Goal: Find contact information: Find contact information

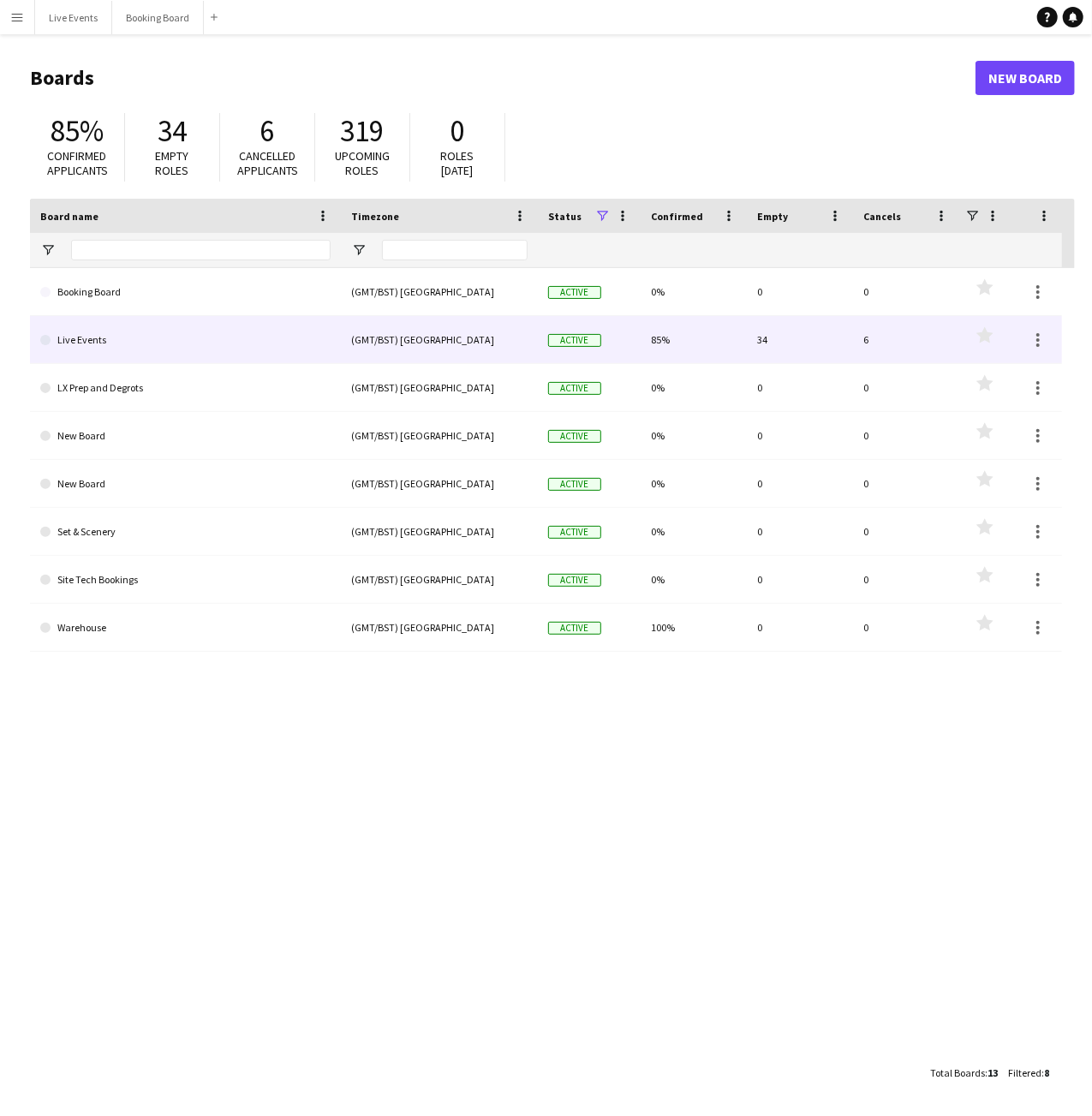
click at [278, 340] on link "Live Events" at bounding box center [185, 340] width 290 height 48
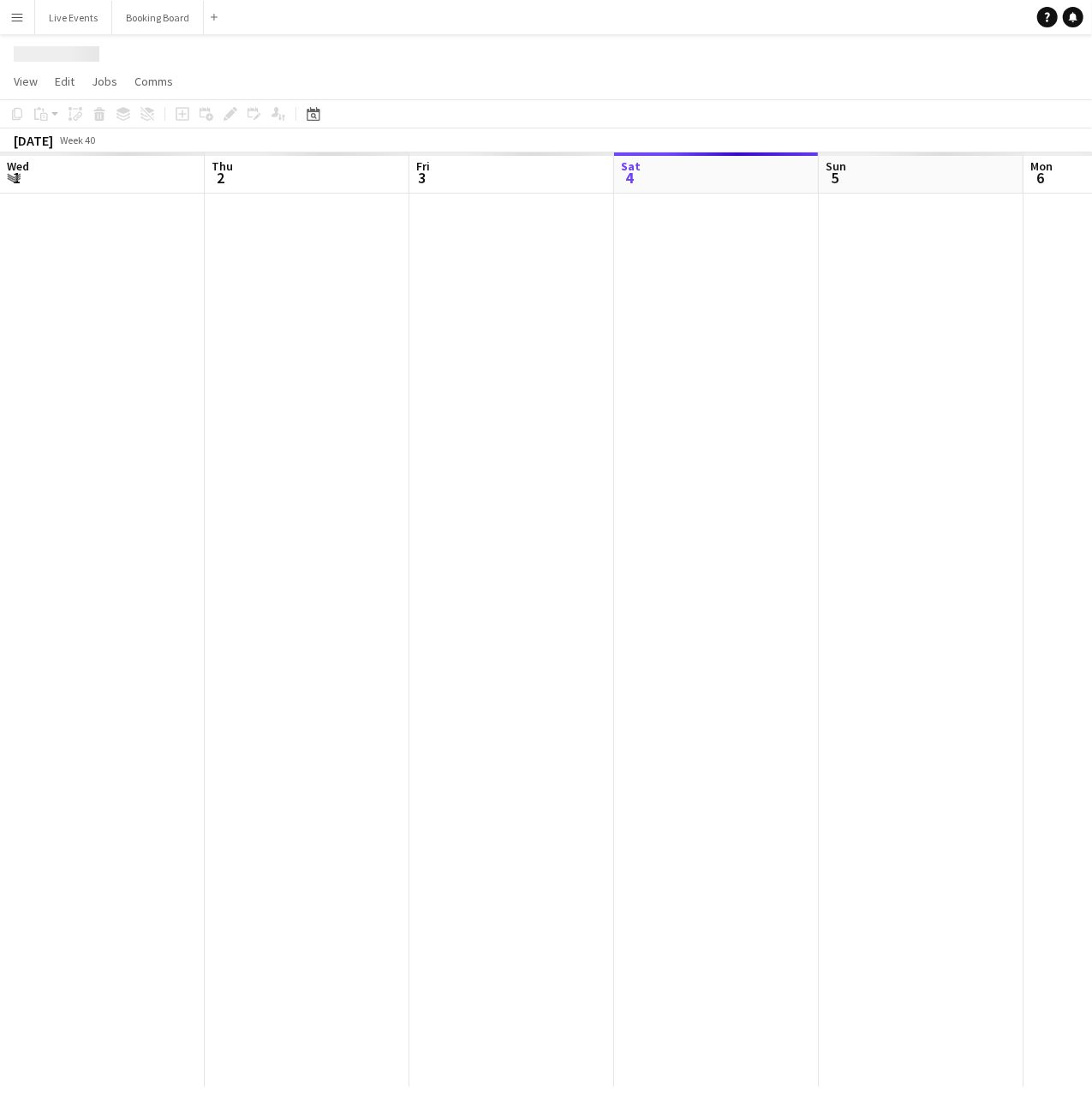
scroll to position [0, 410]
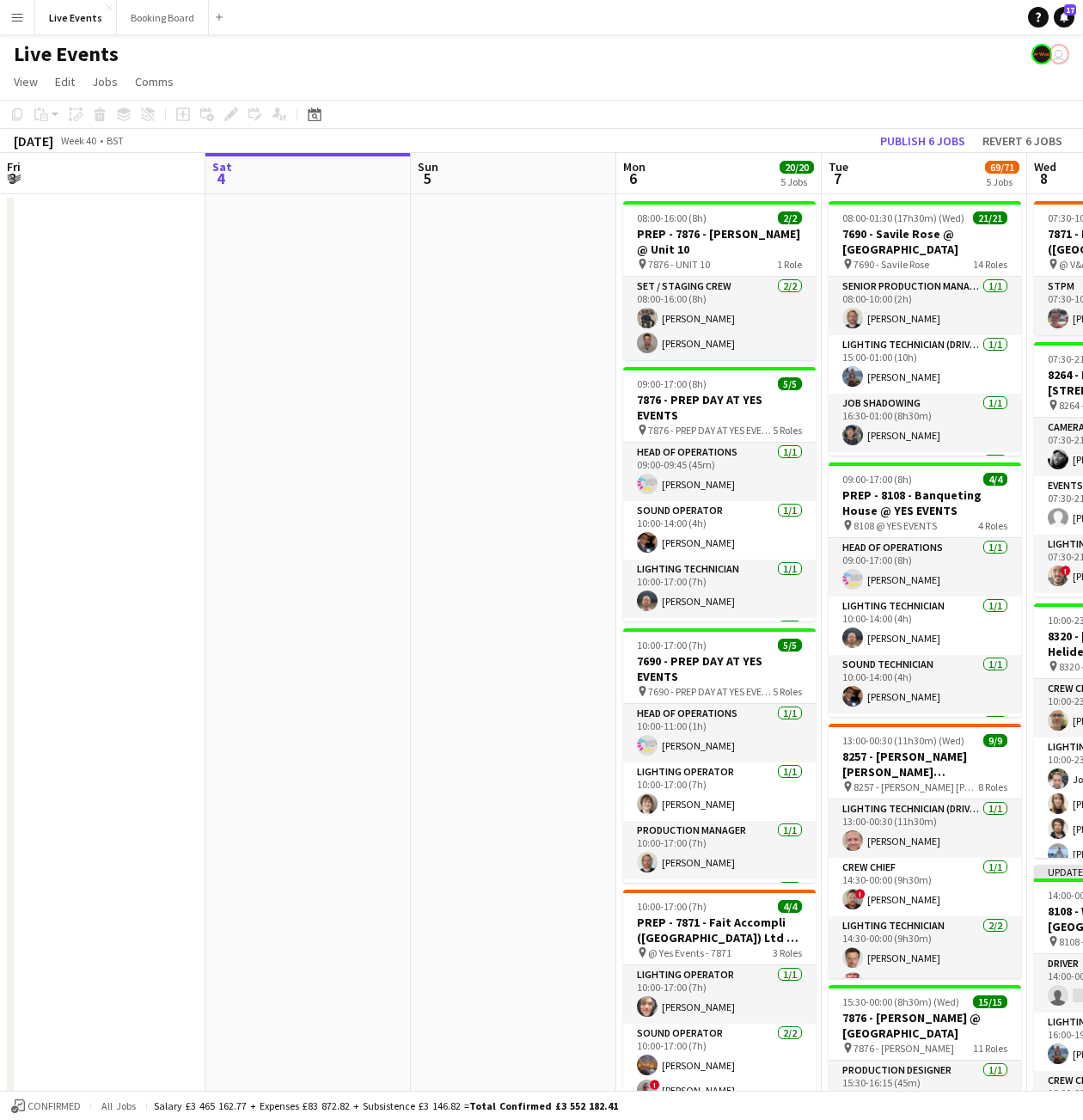
click at [24, 20] on button "Menu" at bounding box center [17, 17] width 35 height 35
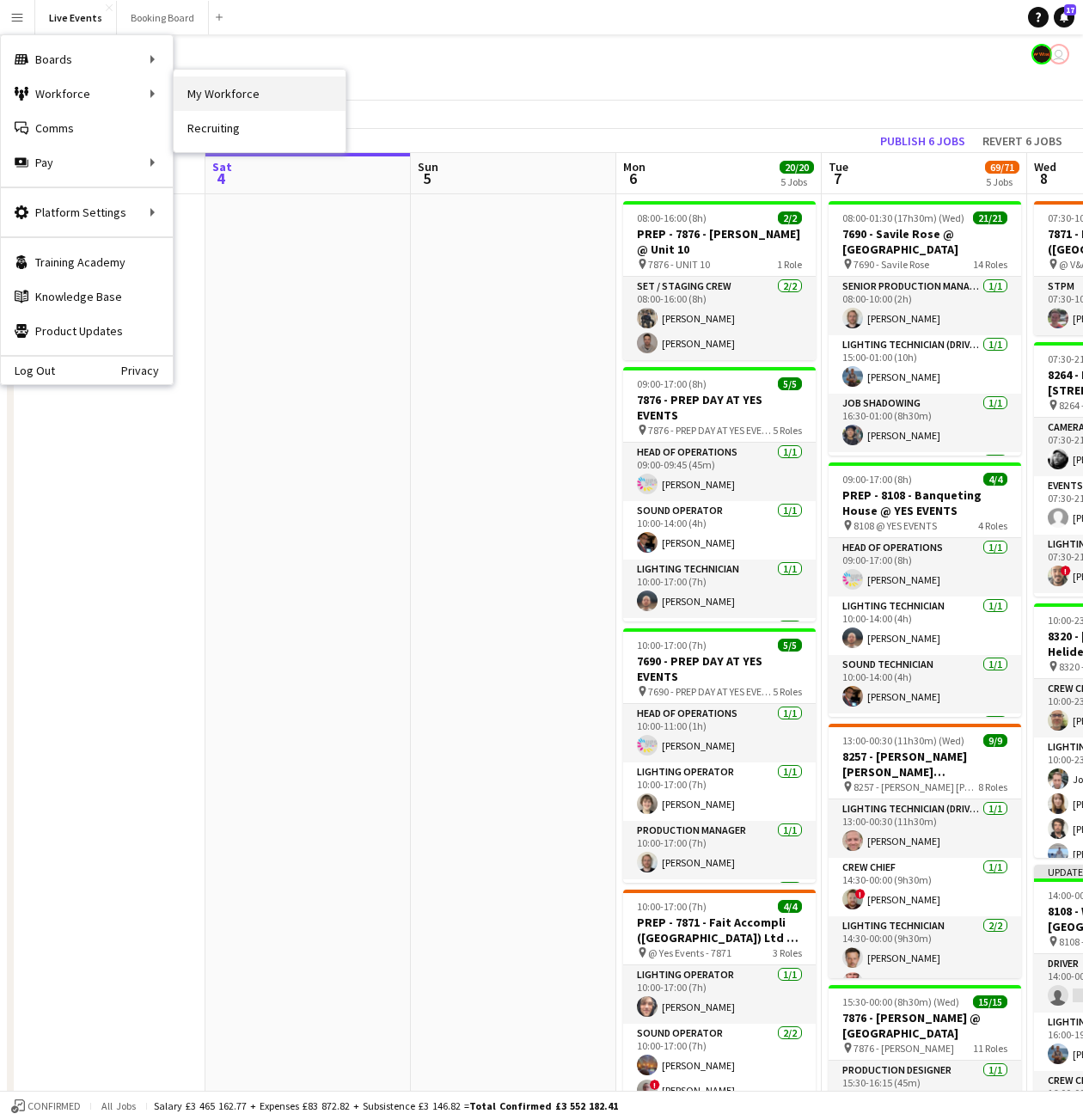
click at [244, 97] on link "My Workforce" at bounding box center [259, 94] width 172 height 35
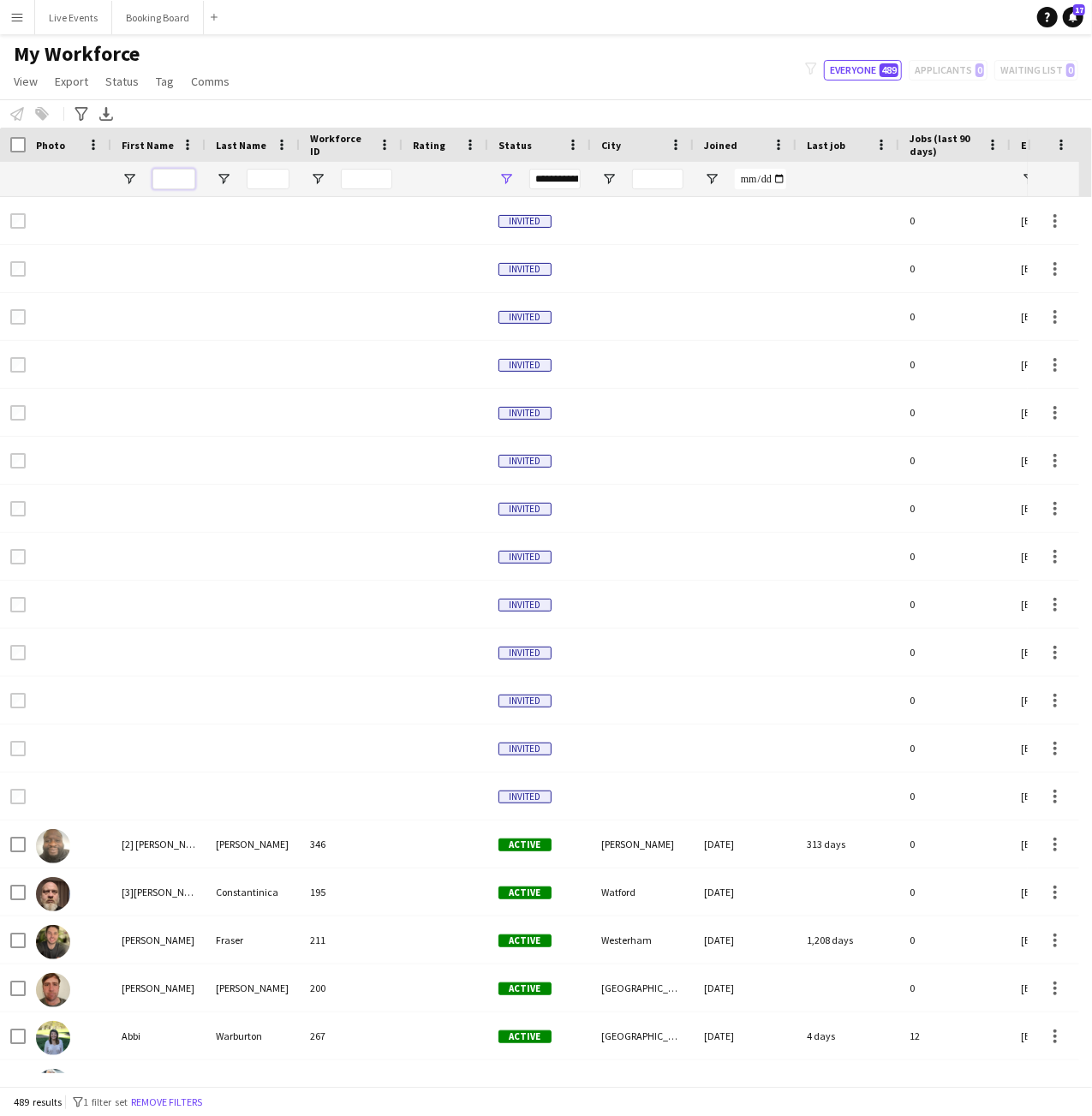
click at [185, 183] on input "First Name Filter Input" at bounding box center [174, 179] width 43 height 21
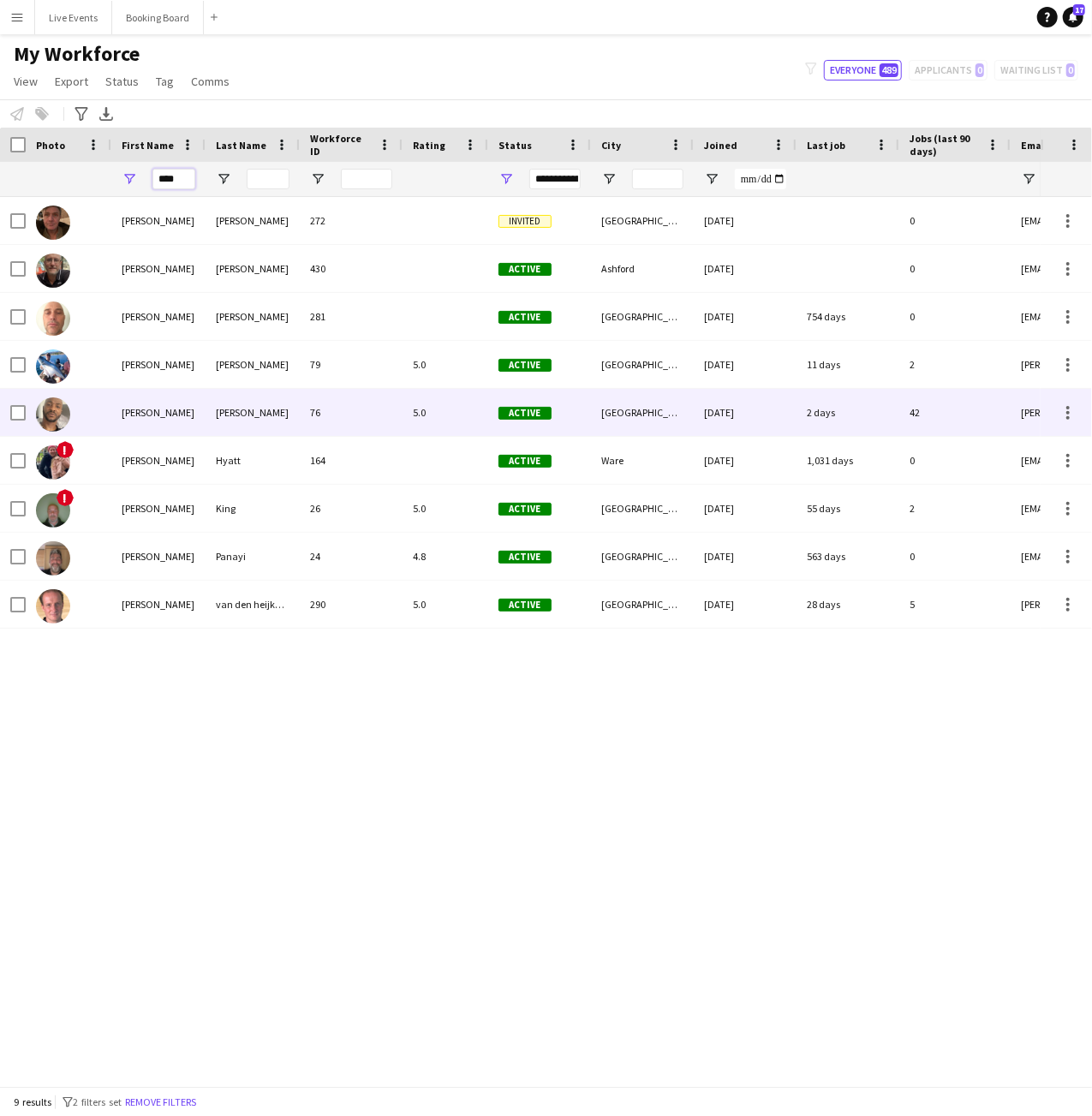
type input "****"
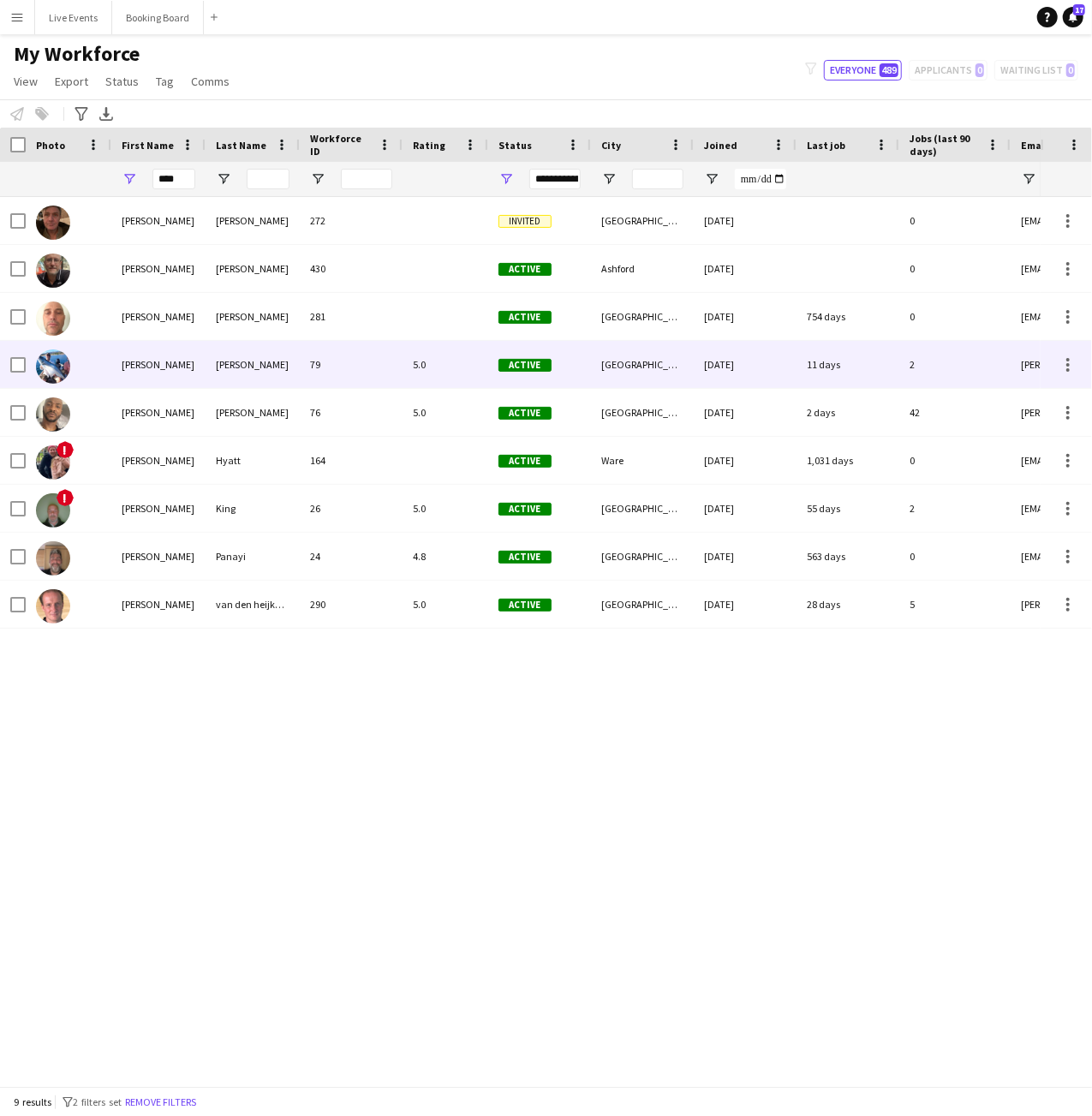
click at [170, 371] on div "[PERSON_NAME]" at bounding box center [158, 365] width 94 height 47
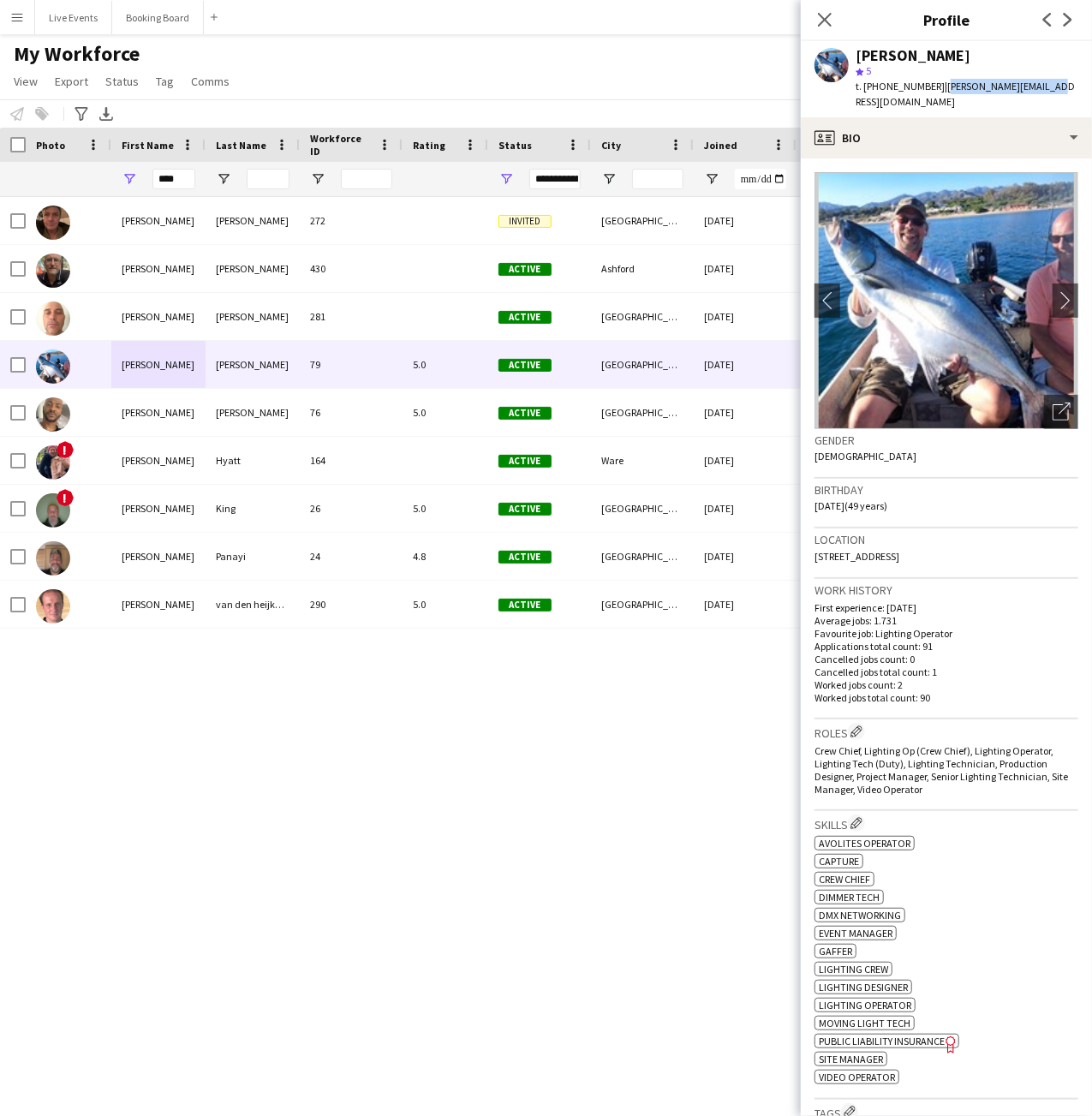
drag, startPoint x: 1033, startPoint y: 89, endPoint x: 939, endPoint y: 87, distance: 94.0
click at [939, 87] on span "| [PERSON_NAME][EMAIL_ADDRESS][DOMAIN_NAME]" at bounding box center [965, 93] width 219 height 29
copy span "[PERSON_NAME][EMAIL_ADDRESS][DOMAIN_NAME]"
click at [93, 59] on span "My Workforce" at bounding box center [77, 54] width 126 height 26
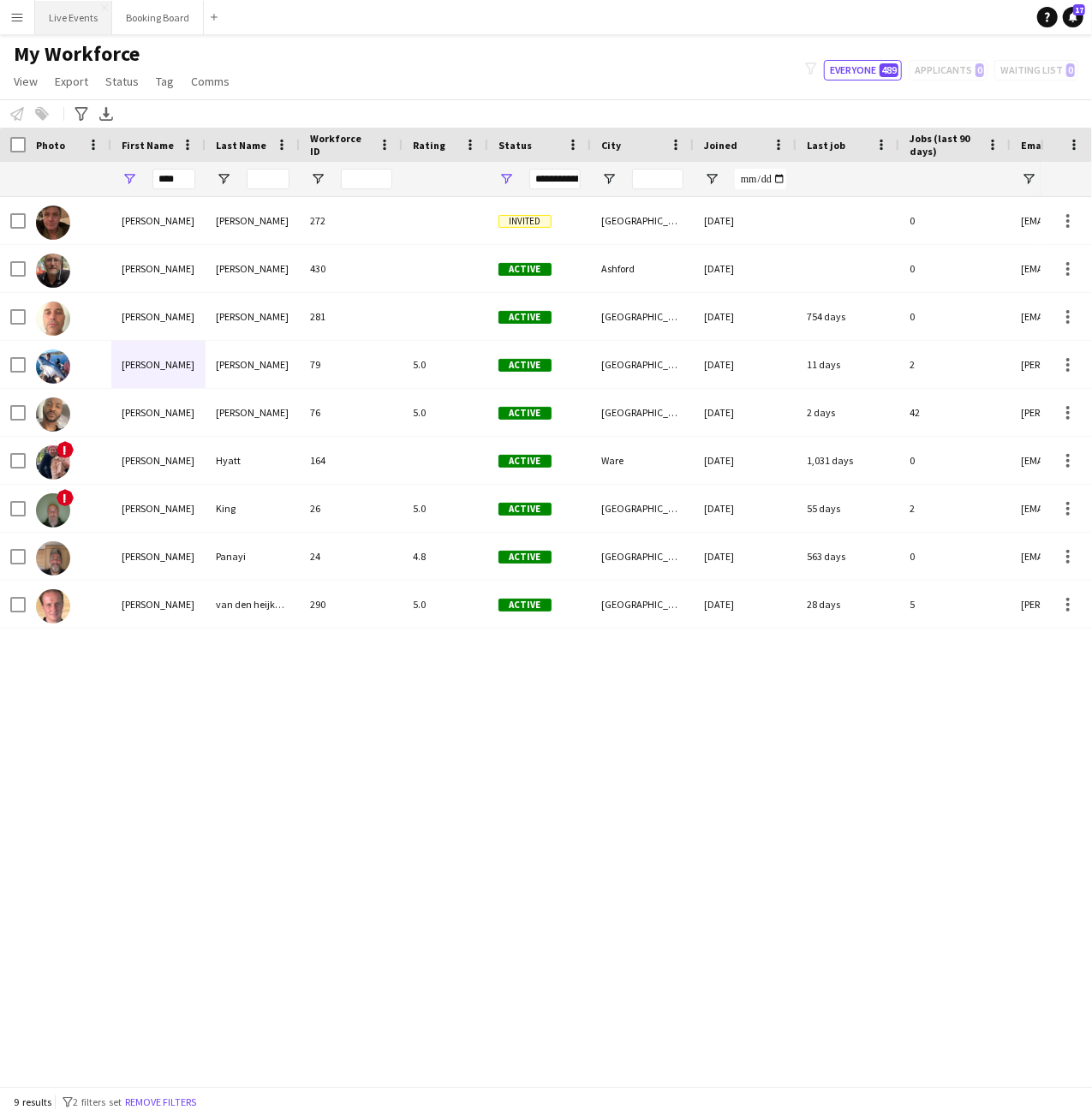
click at [72, 22] on button "Live Events Close" at bounding box center [74, 18] width 77 height 33
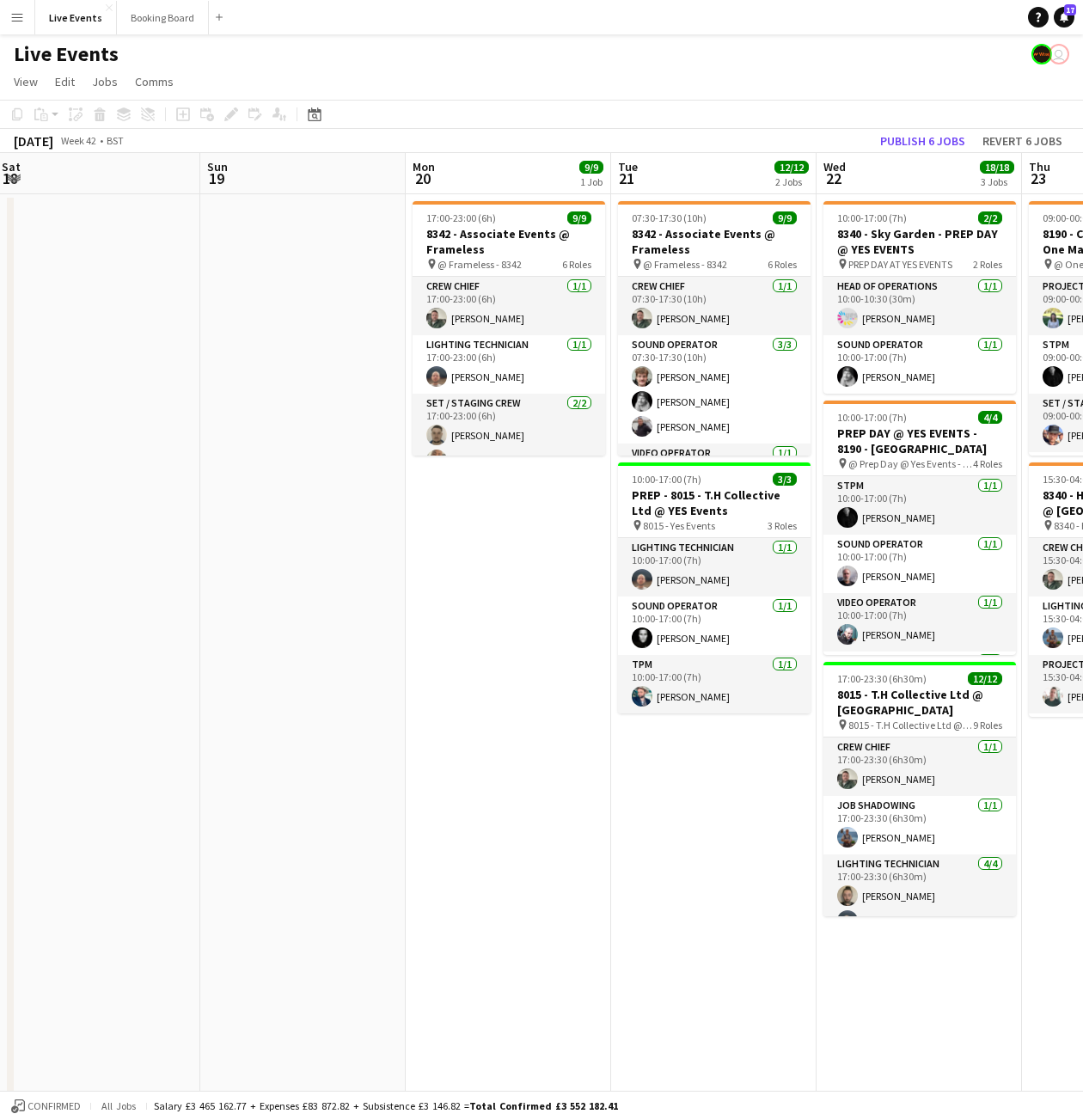
scroll to position [0, 622]
drag, startPoint x: 534, startPoint y: 739, endPoint x: 560, endPoint y: 739, distance: 26.0
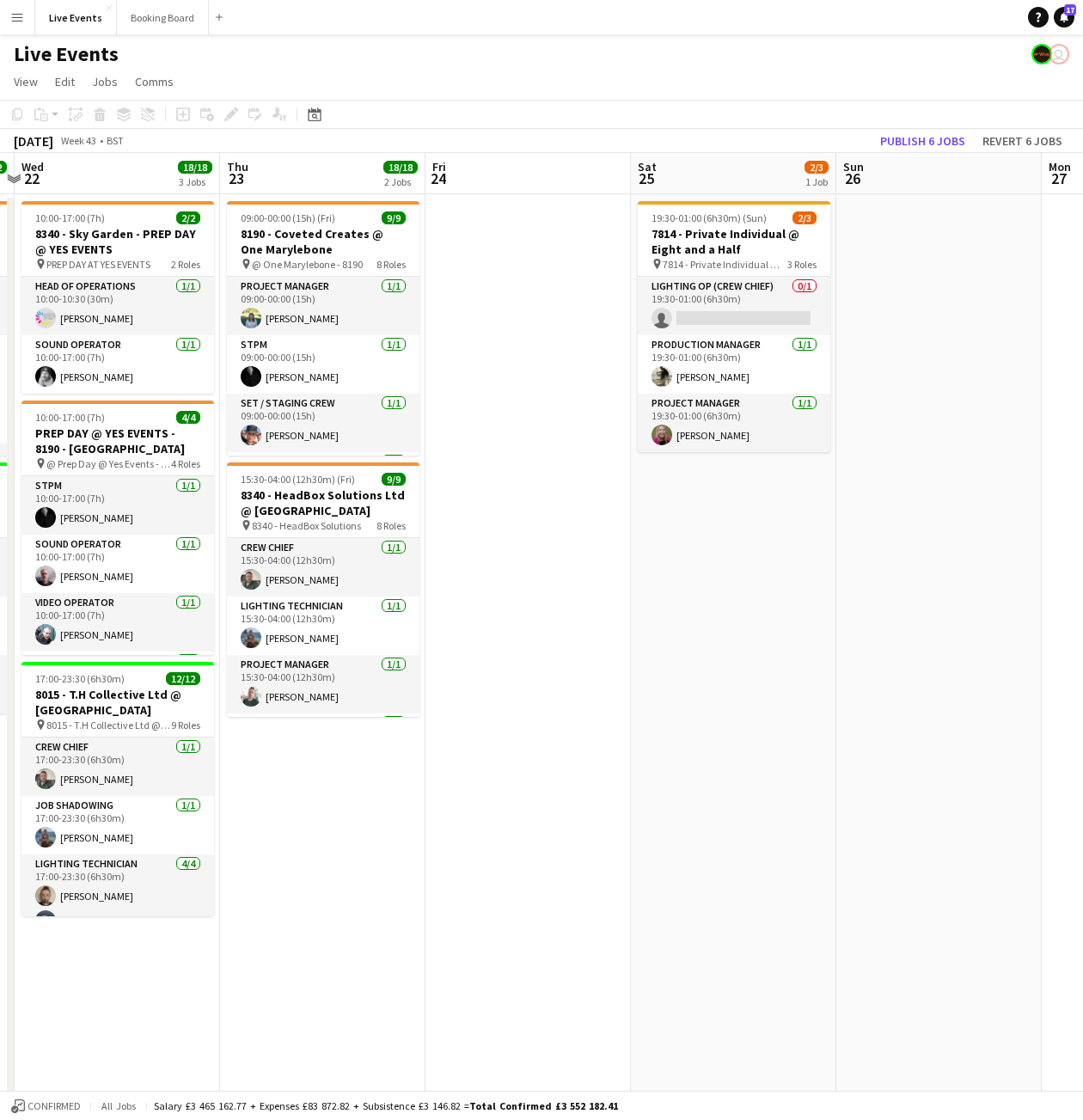
scroll to position [0, 671]
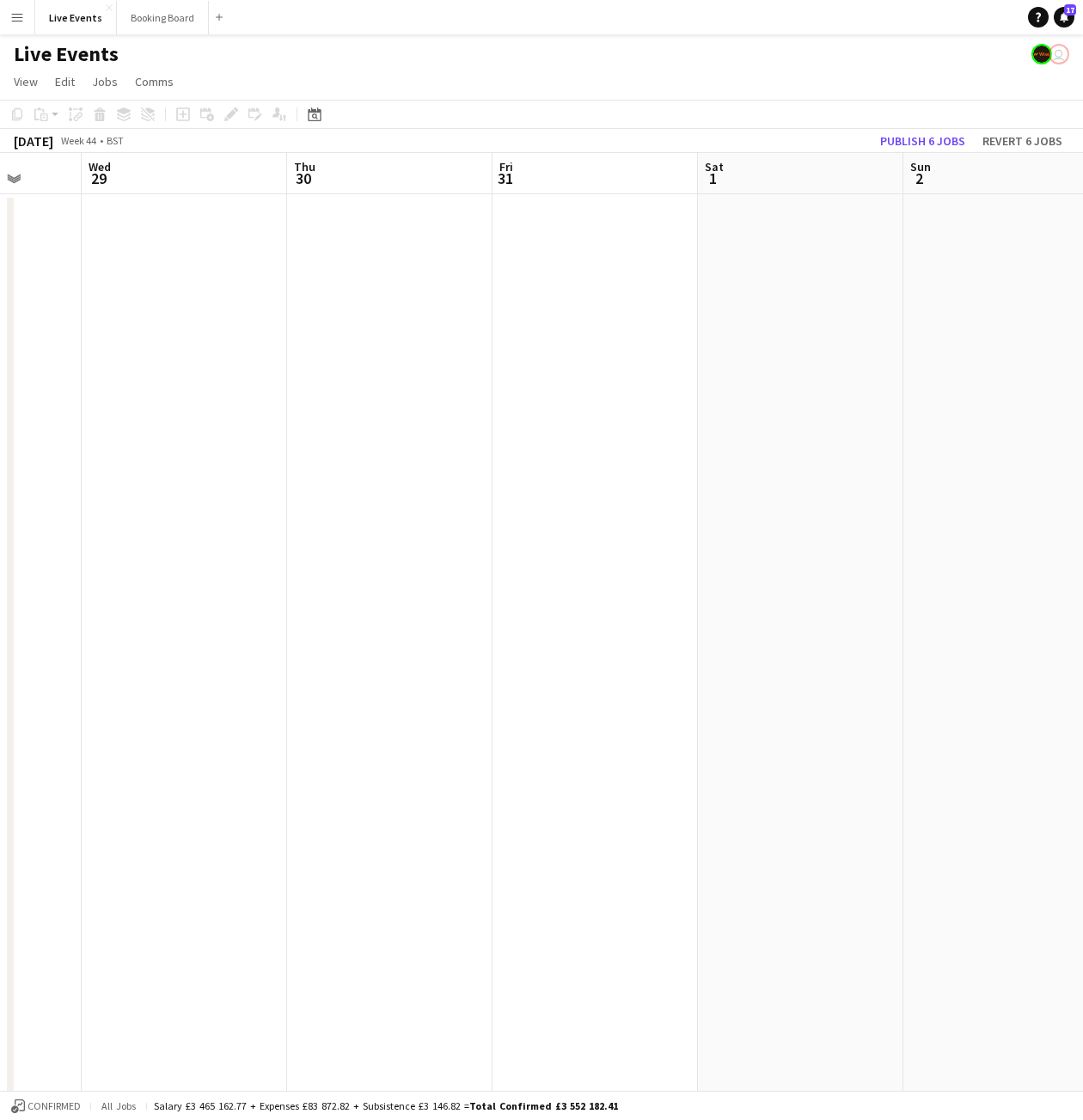
drag, startPoint x: 525, startPoint y: 689, endPoint x: 698, endPoint y: 694, distance: 173.1
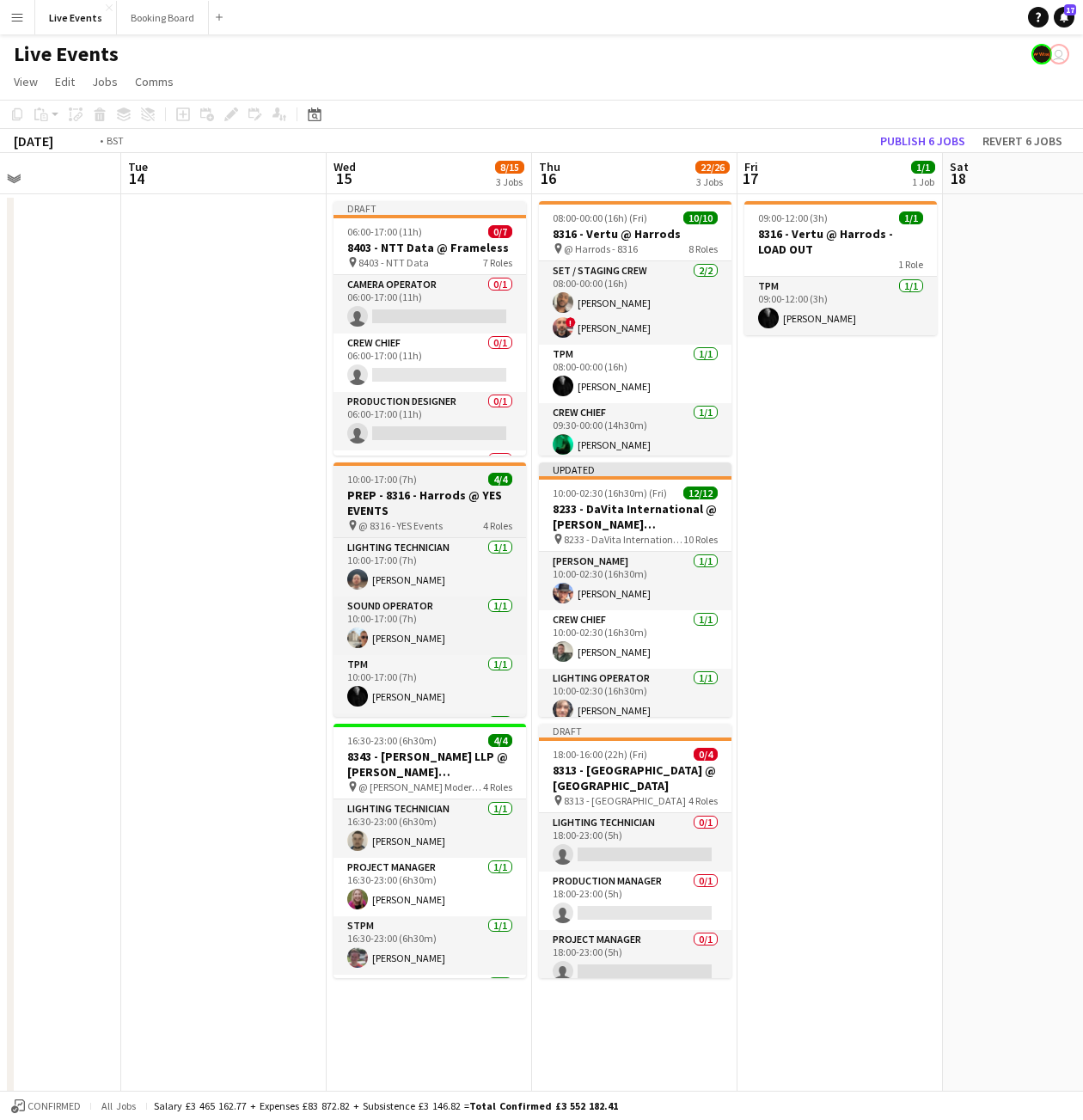
scroll to position [0, 541]
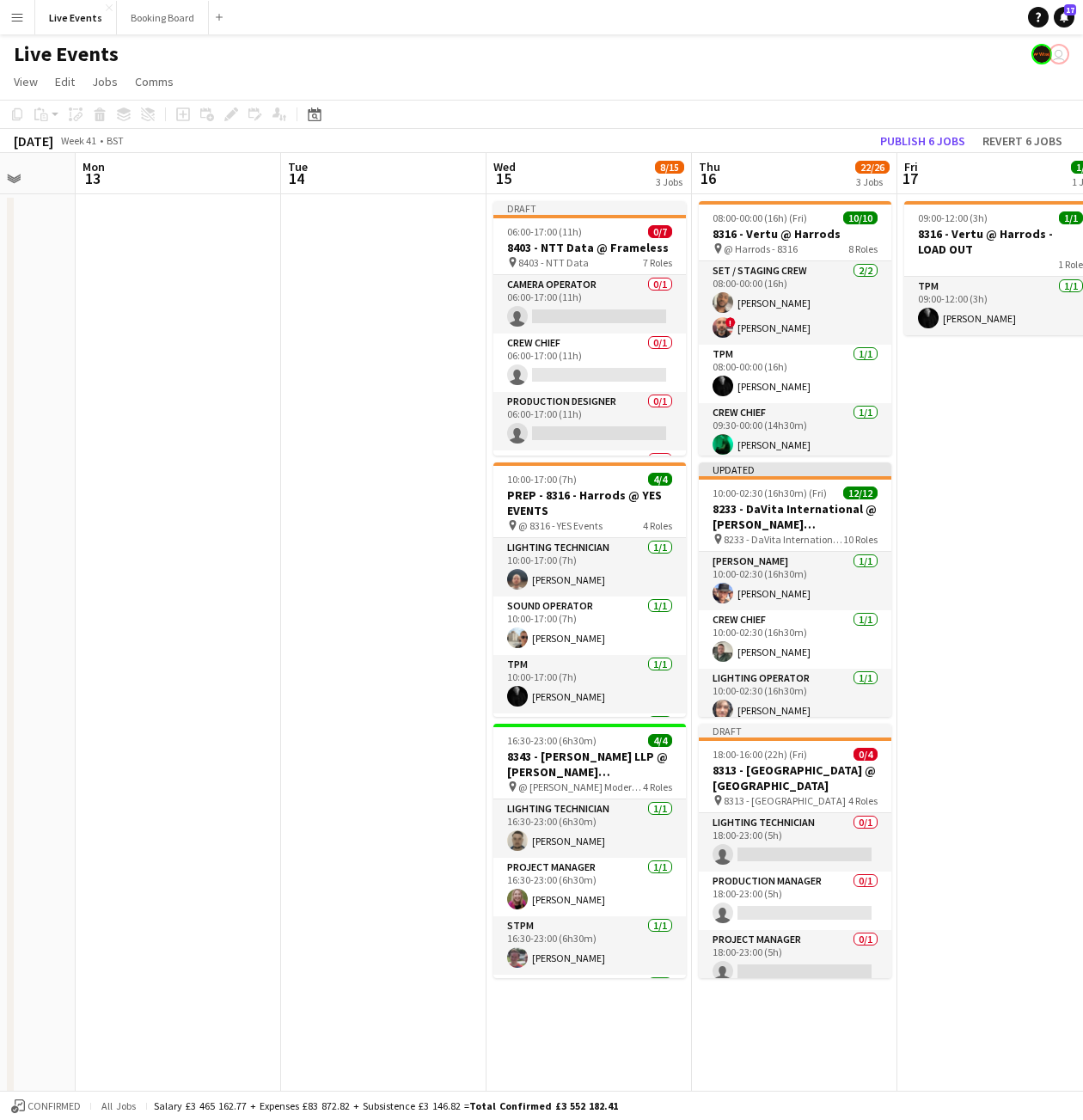
drag, startPoint x: 298, startPoint y: 462, endPoint x: 141, endPoint y: 458, distance: 157.1
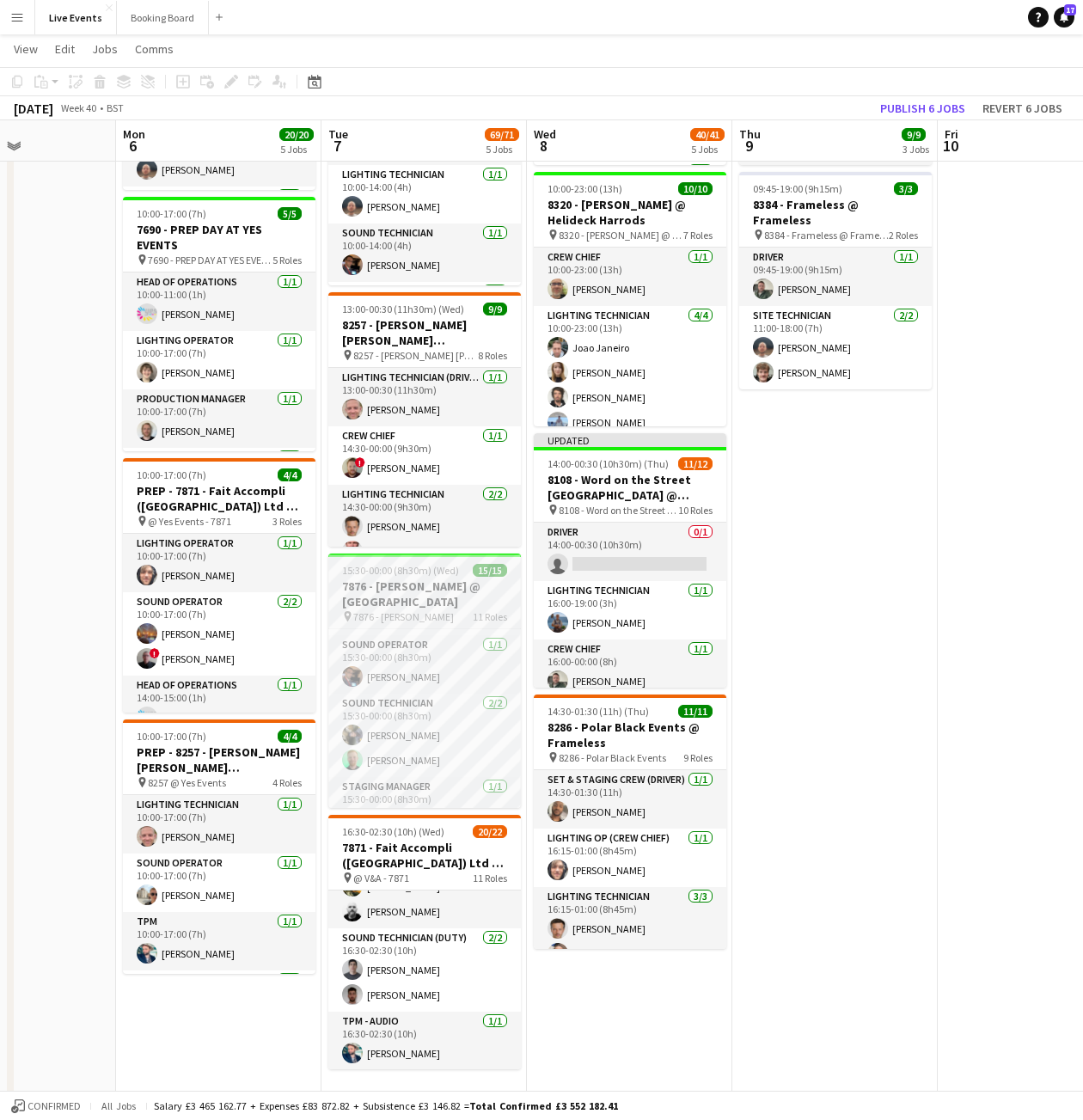
scroll to position [0, 0]
